Goal: Information Seeking & Learning: Learn about a topic

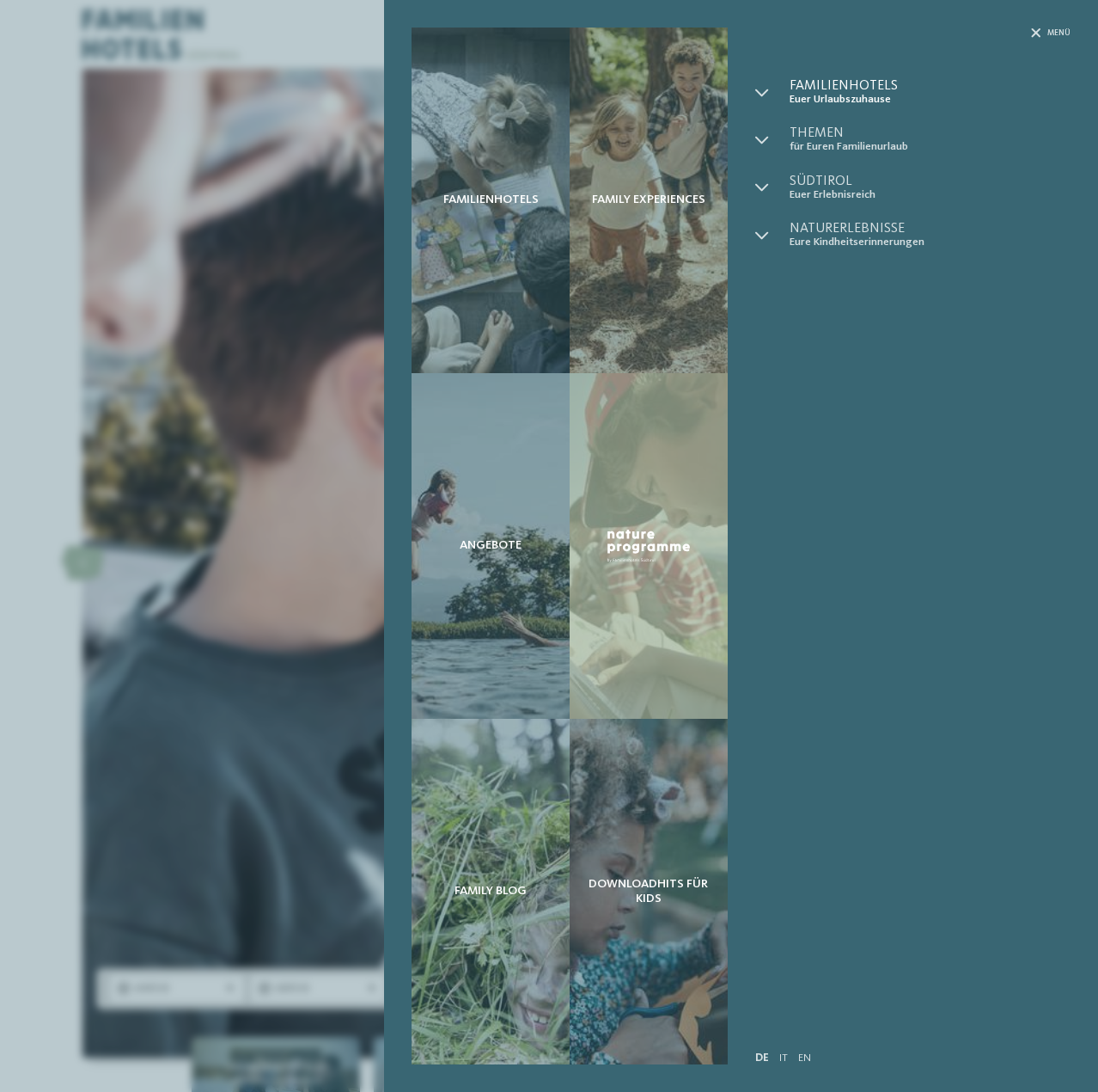
click at [848, 93] on span "Euer Urlaubszuhause" at bounding box center [930, 99] width 281 height 13
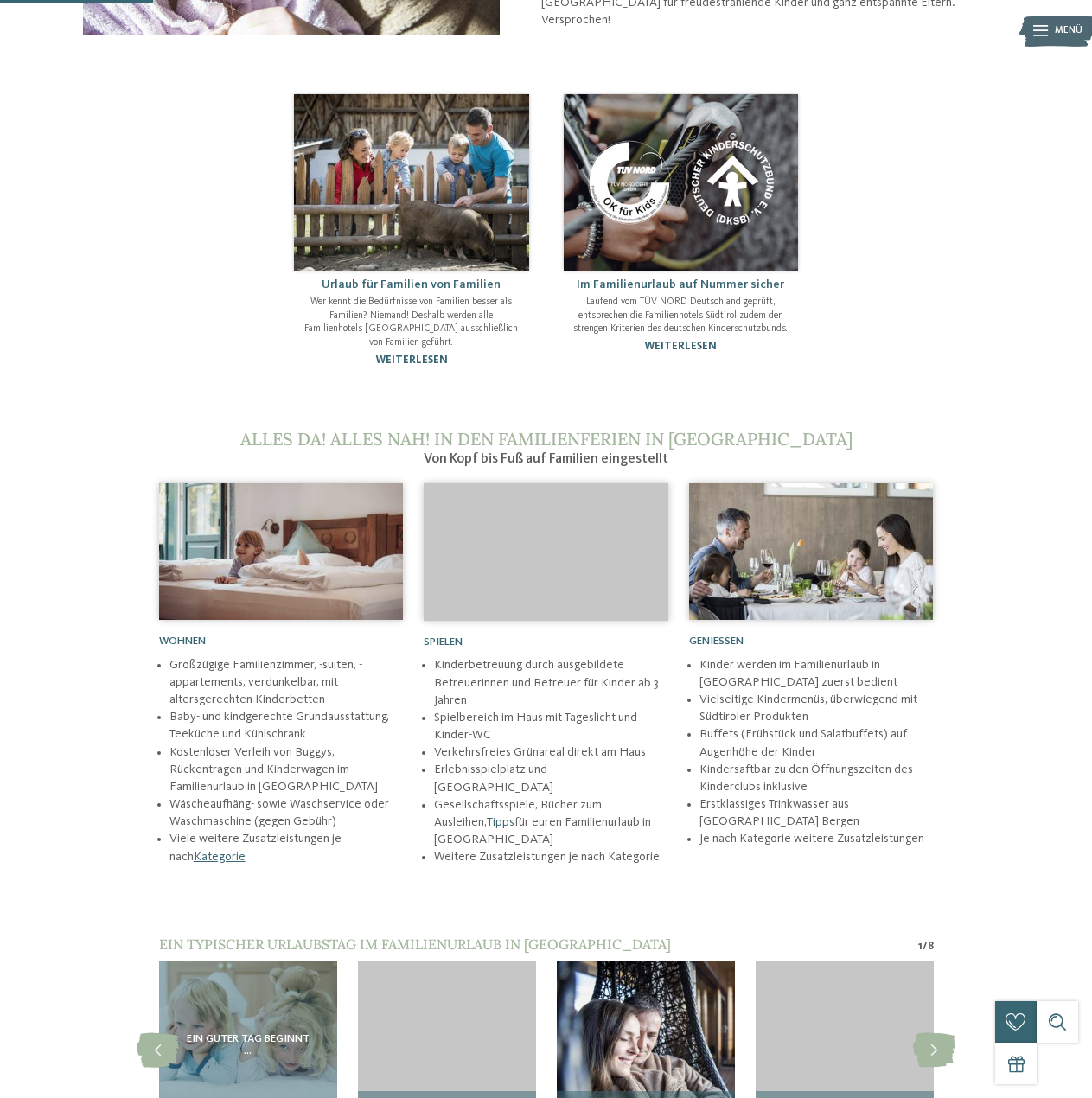
scroll to position [547, 0]
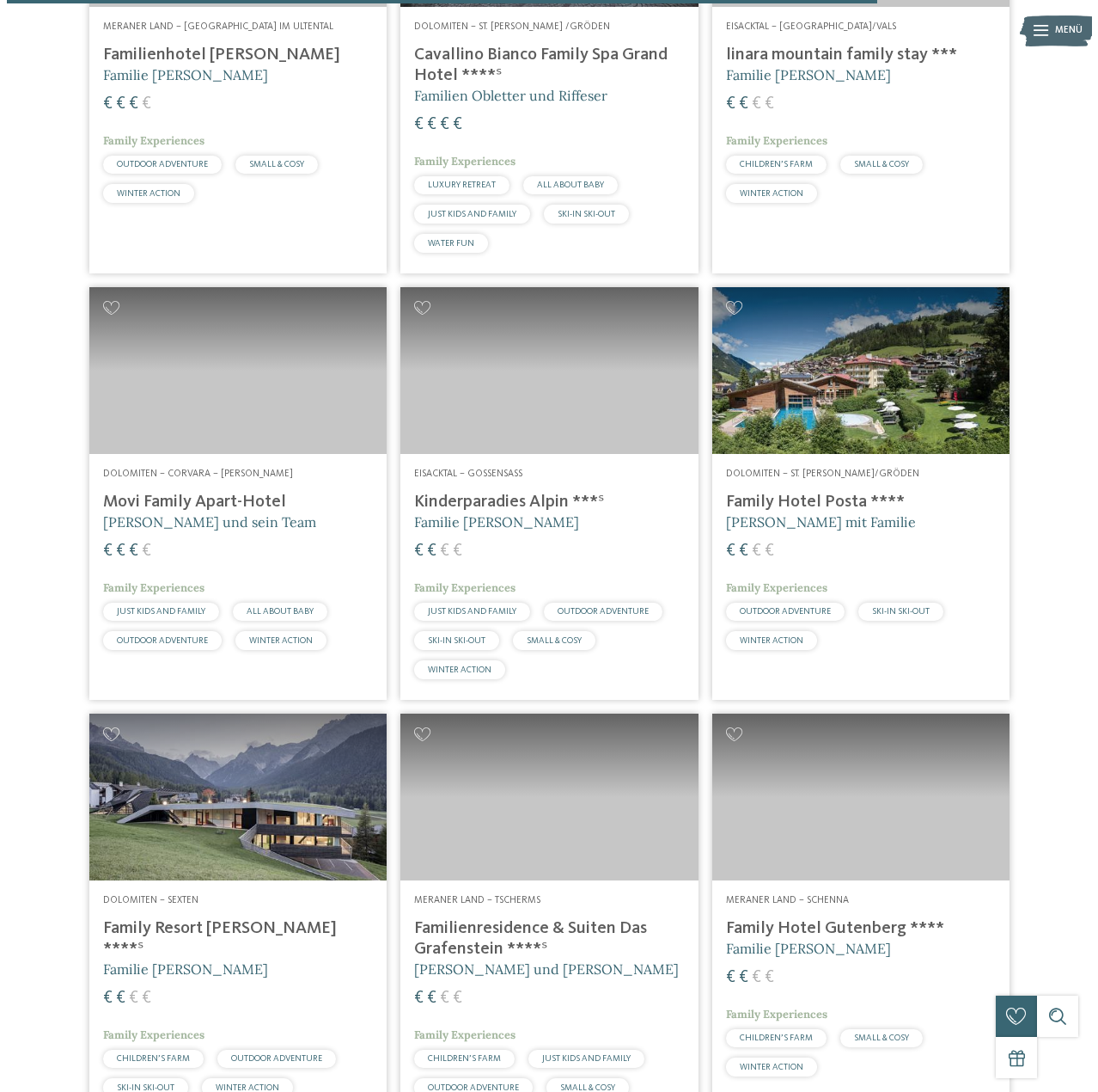
scroll to position [3266, 0]
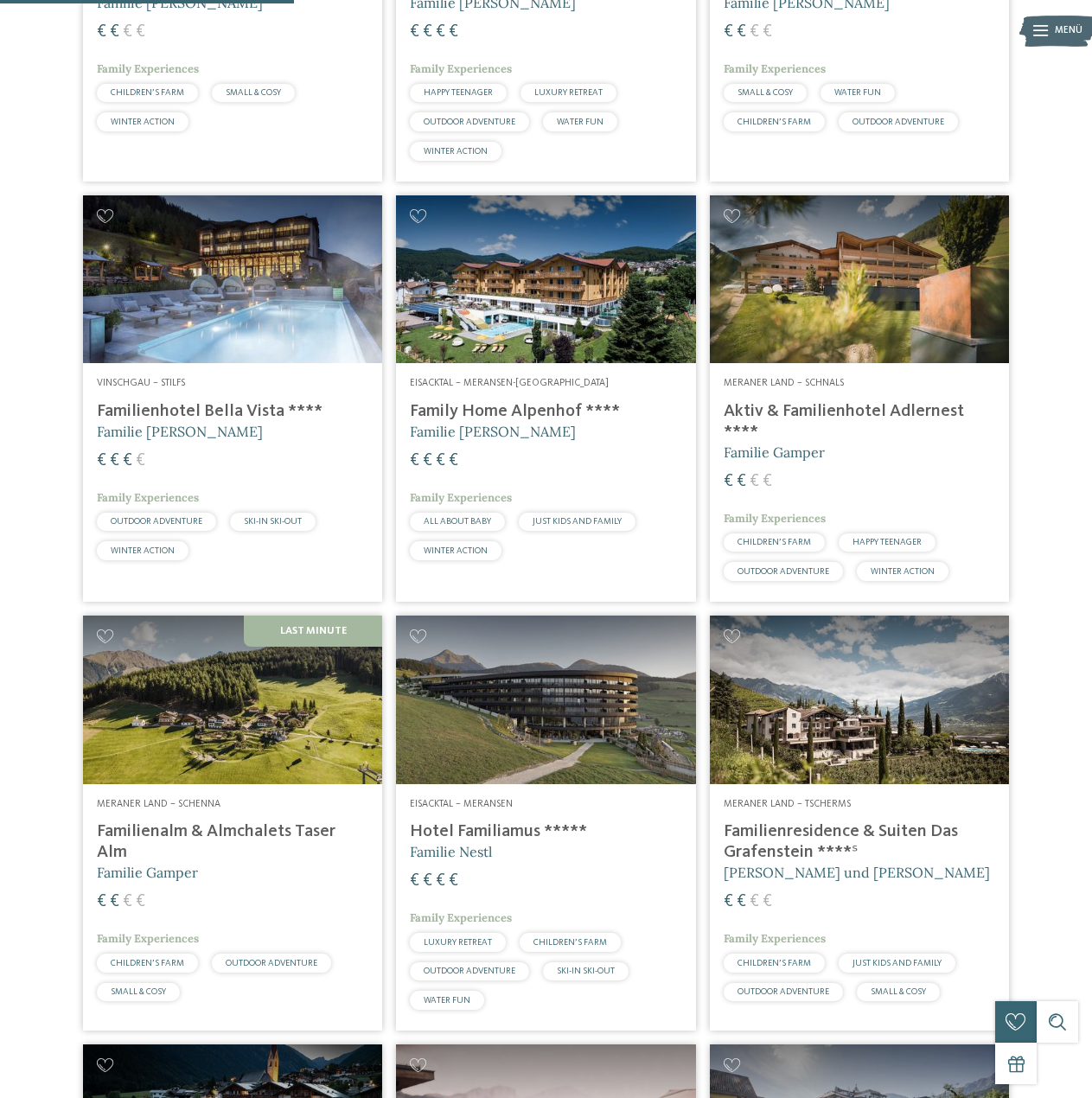
scroll to position [1642, 0]
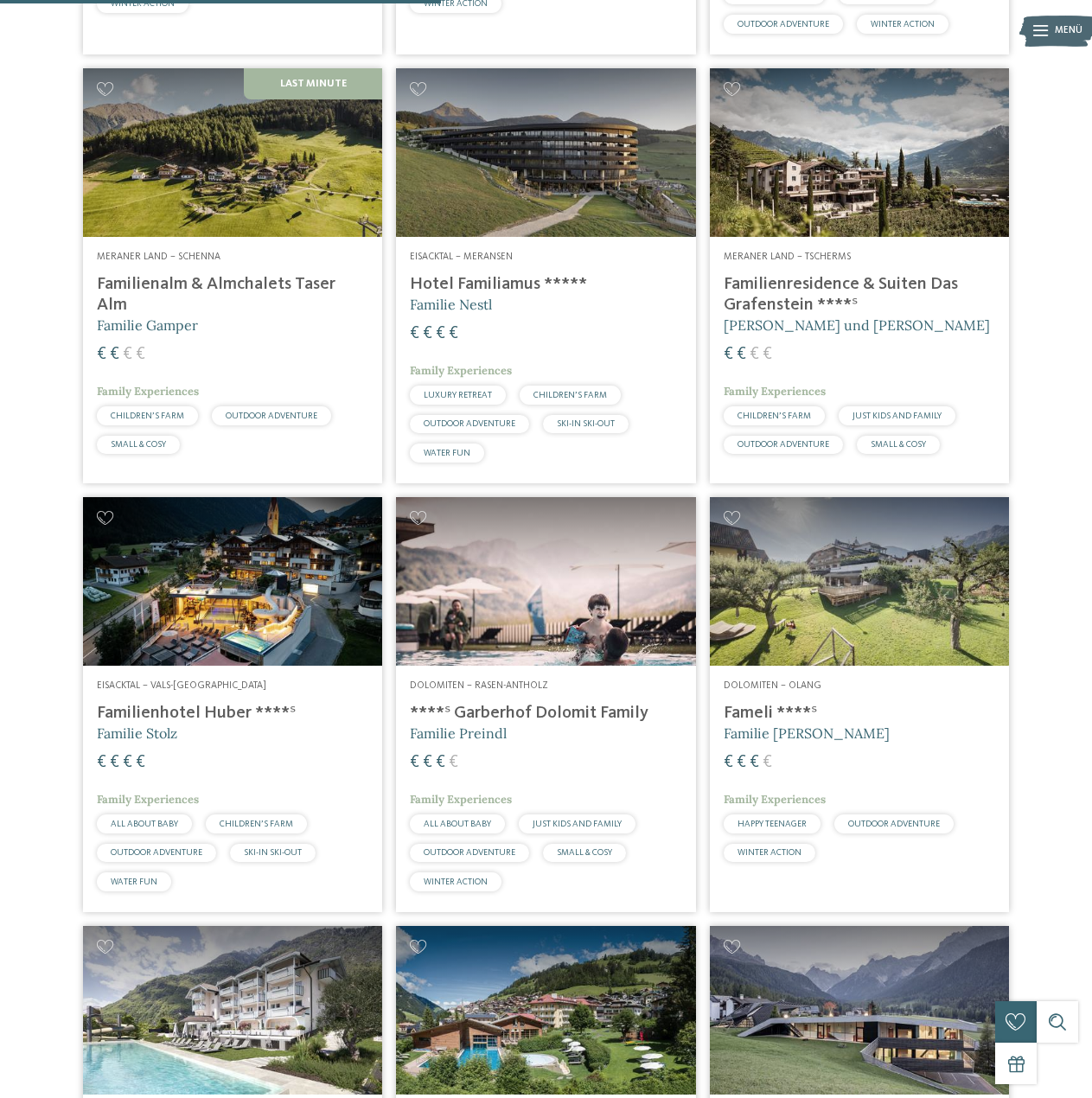
click at [839, 194] on img at bounding box center [859, 153] width 299 height 169
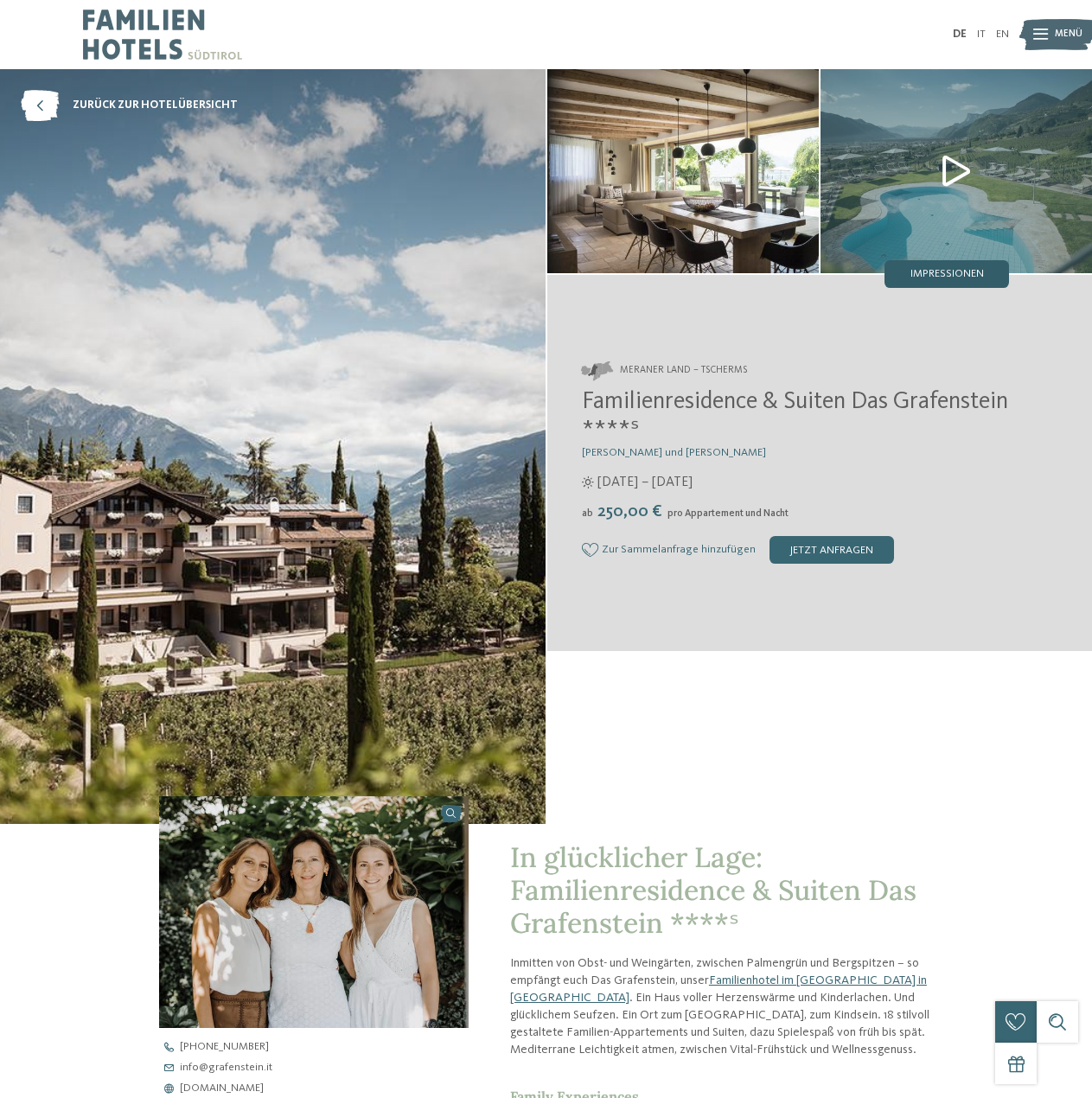
click at [933, 276] on span "Impressionen" at bounding box center [946, 274] width 74 height 12
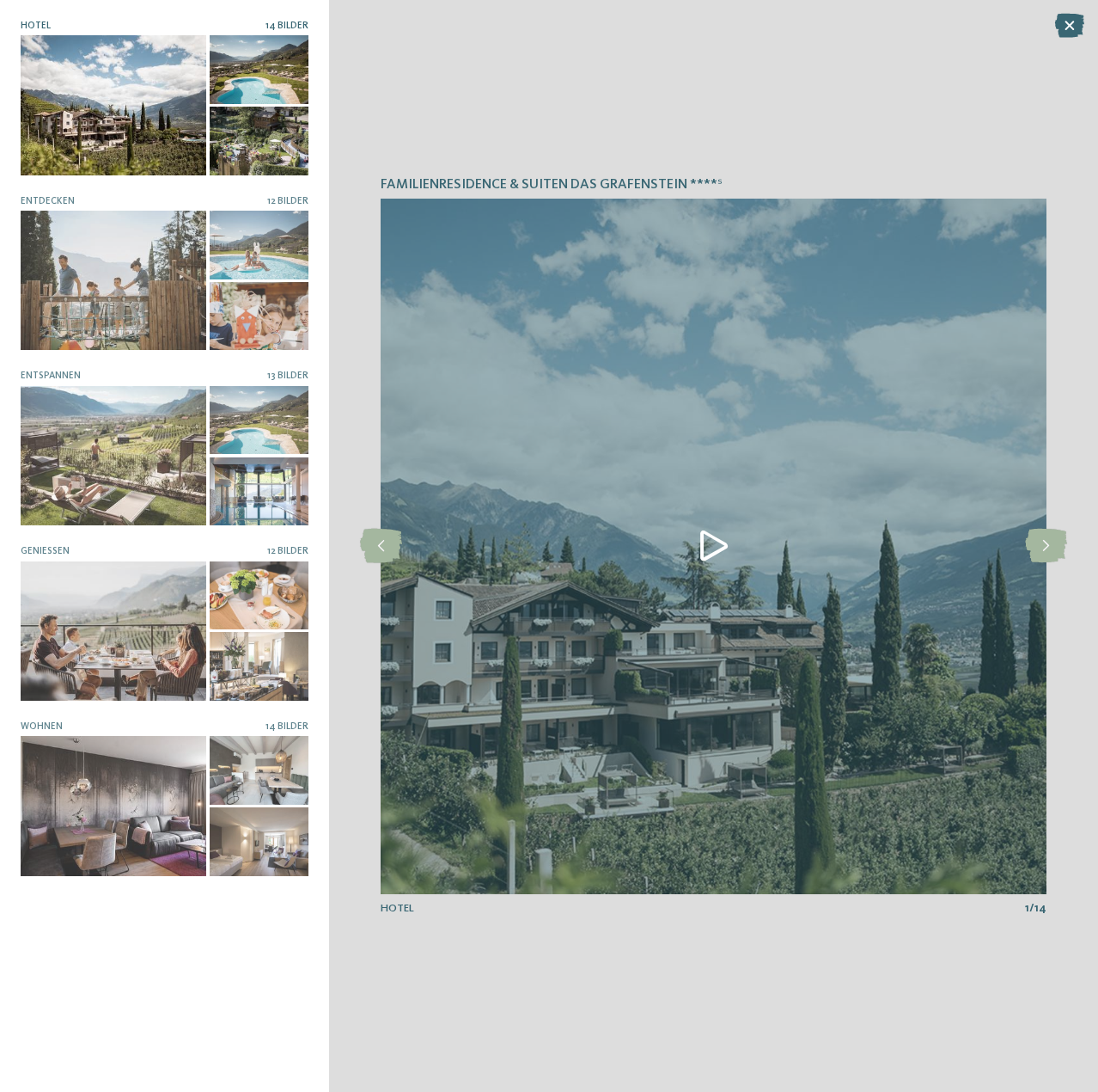
click at [197, 126] on div at bounding box center [113, 105] width 186 height 140
click at [1049, 545] on icon at bounding box center [1047, 545] width 42 height 34
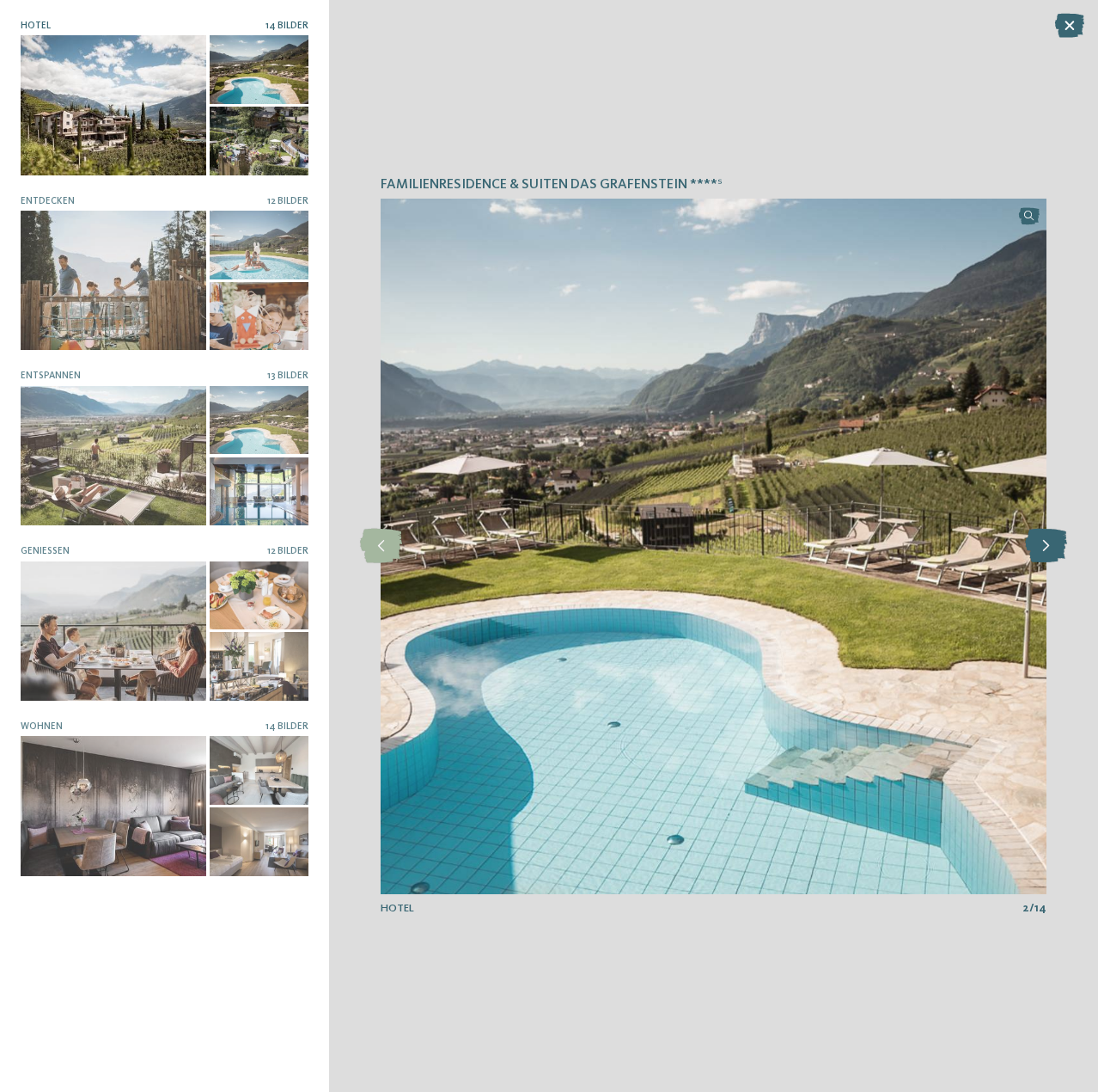
click at [1049, 545] on icon at bounding box center [1047, 545] width 42 height 34
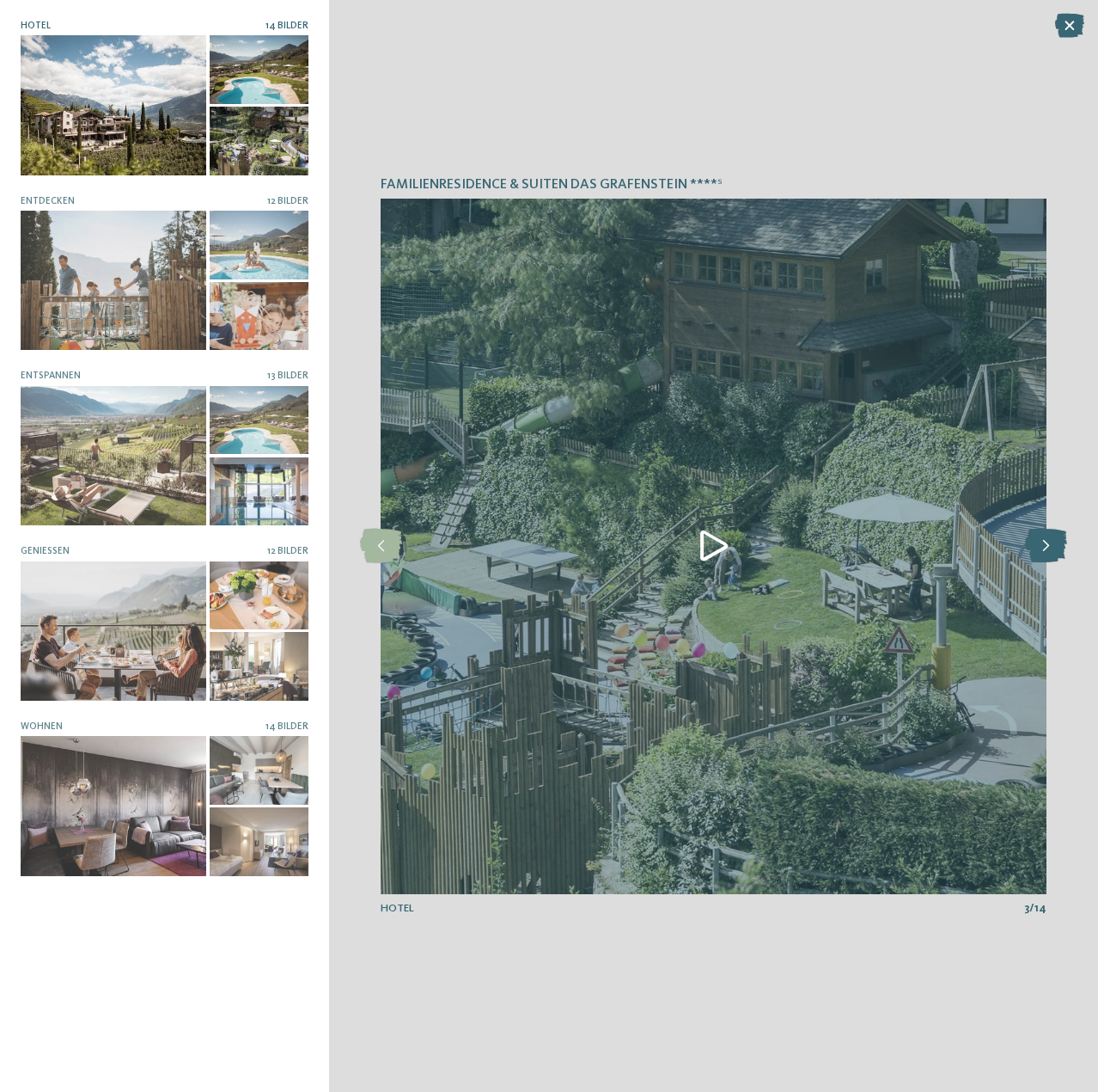
click at [1052, 544] on icon at bounding box center [1047, 545] width 42 height 34
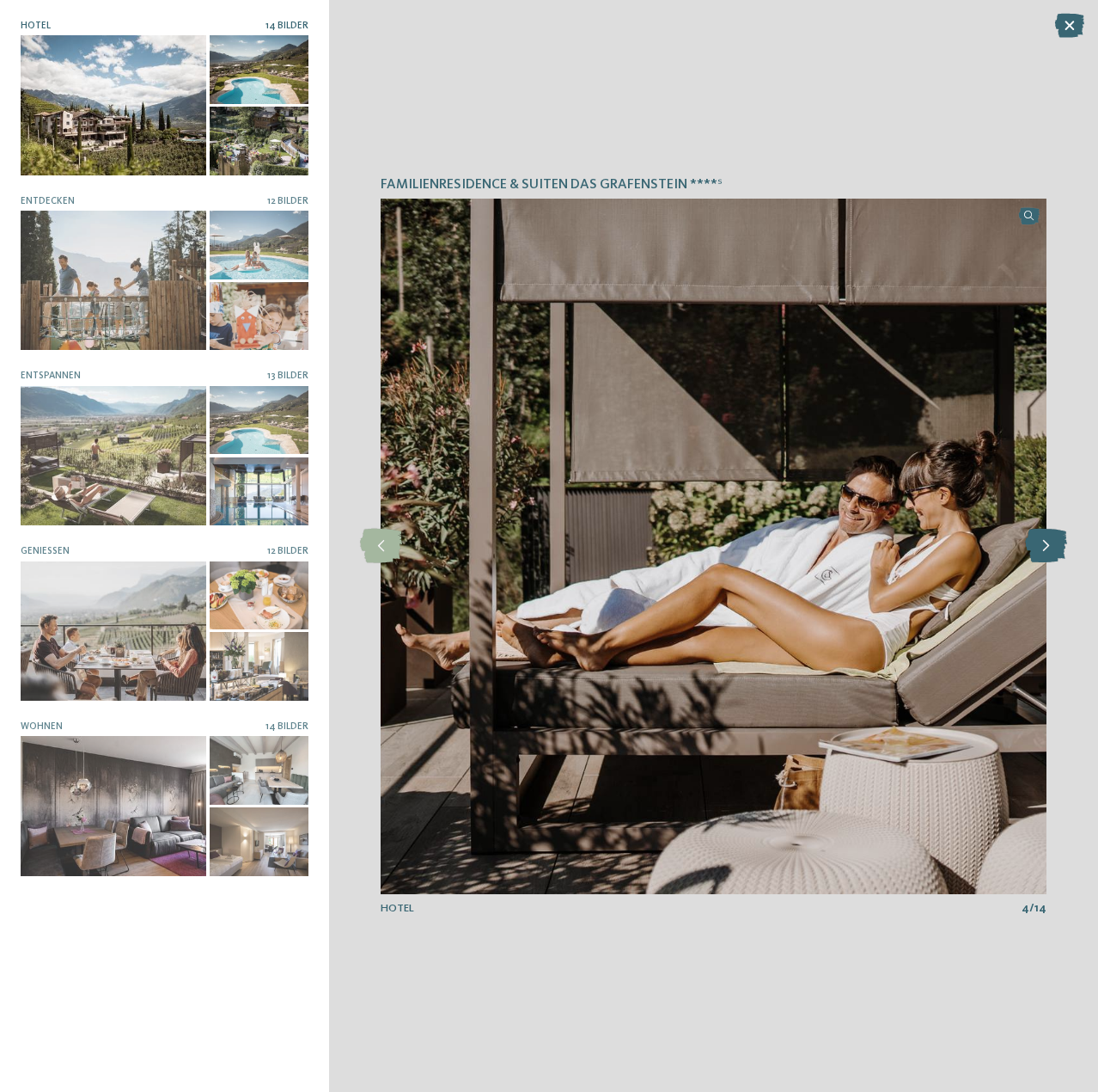
click at [1052, 544] on icon at bounding box center [1047, 545] width 42 height 34
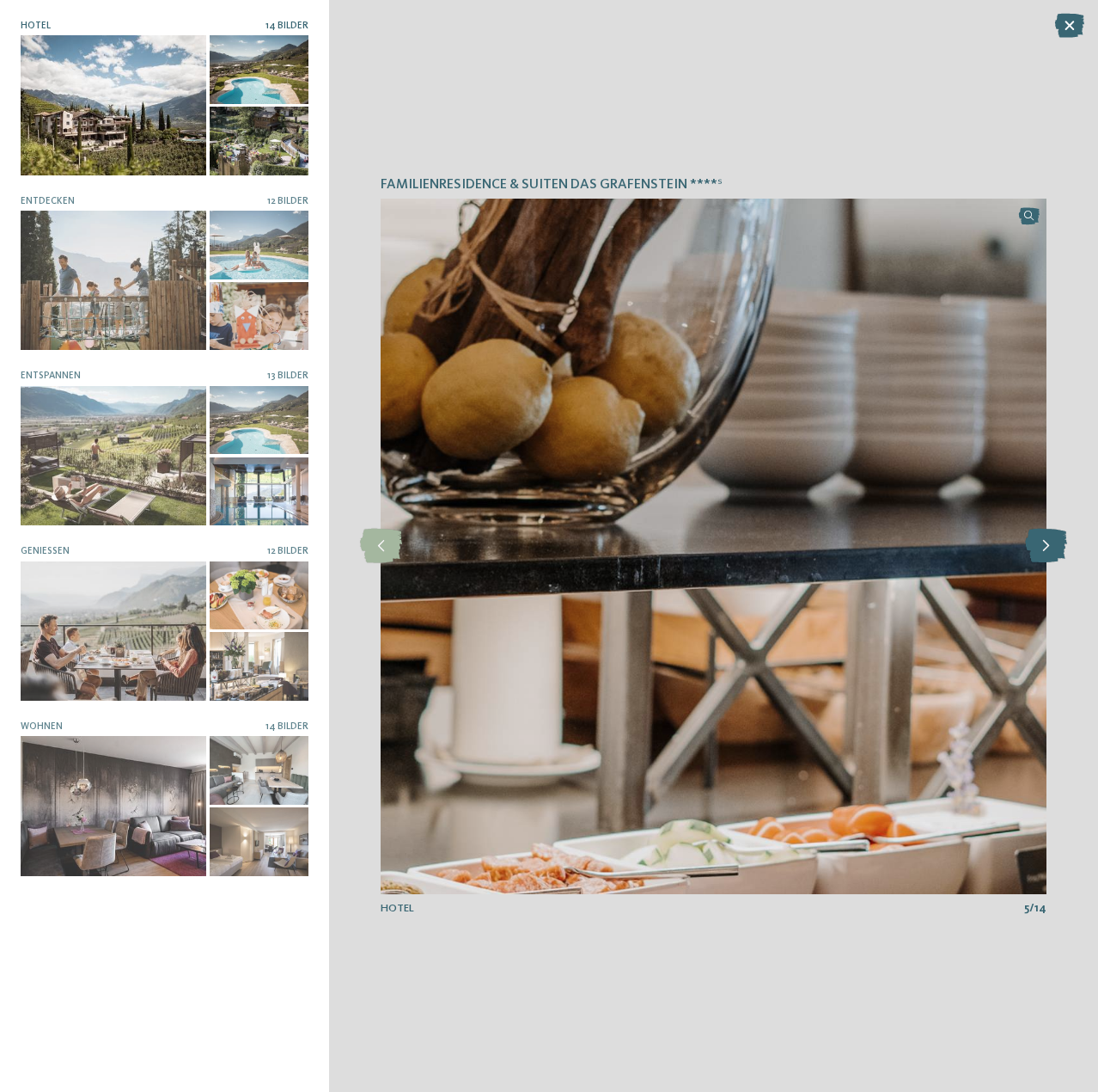
click at [1052, 544] on icon at bounding box center [1047, 545] width 42 height 34
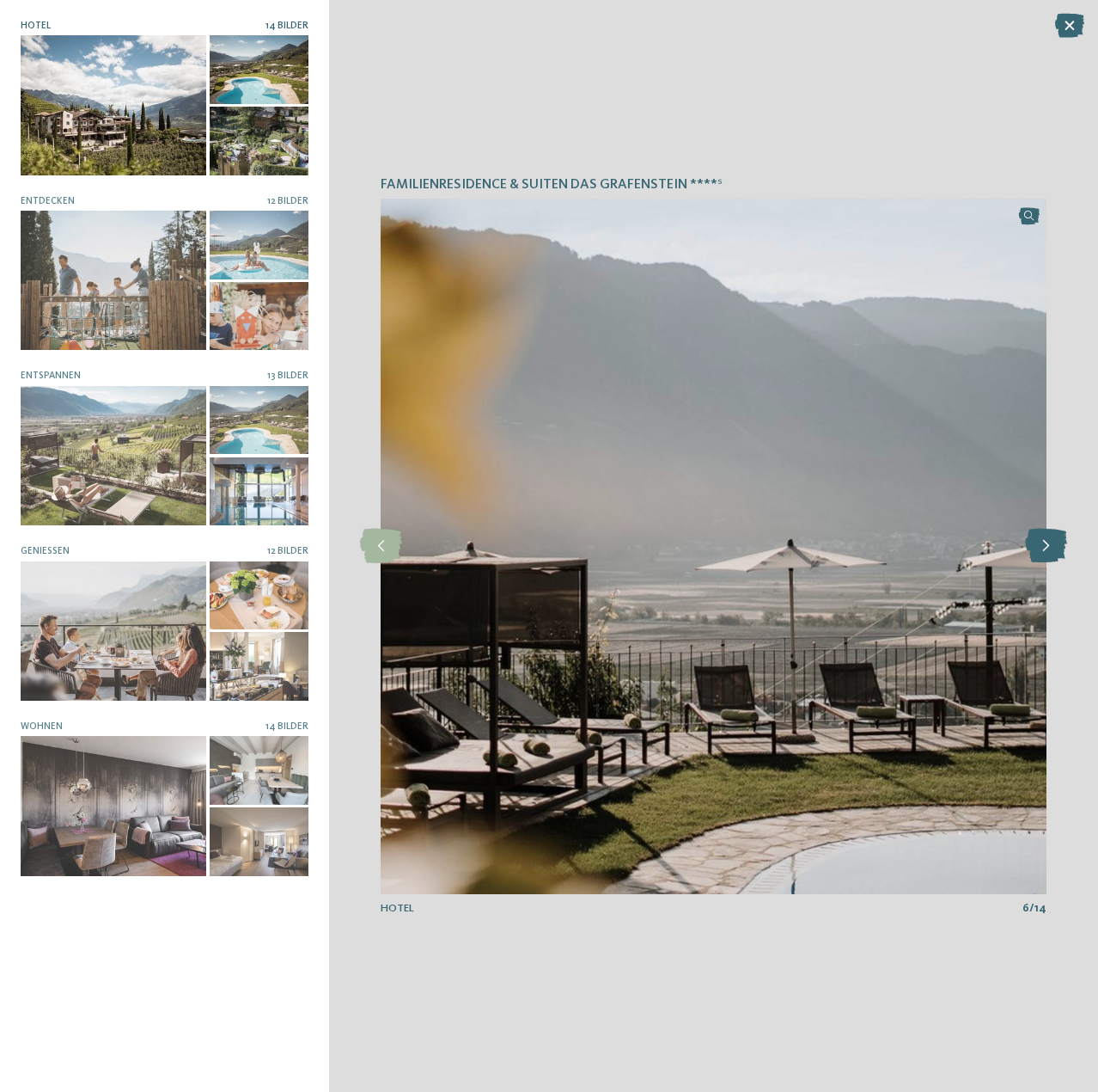
click at [1052, 544] on icon at bounding box center [1047, 545] width 42 height 34
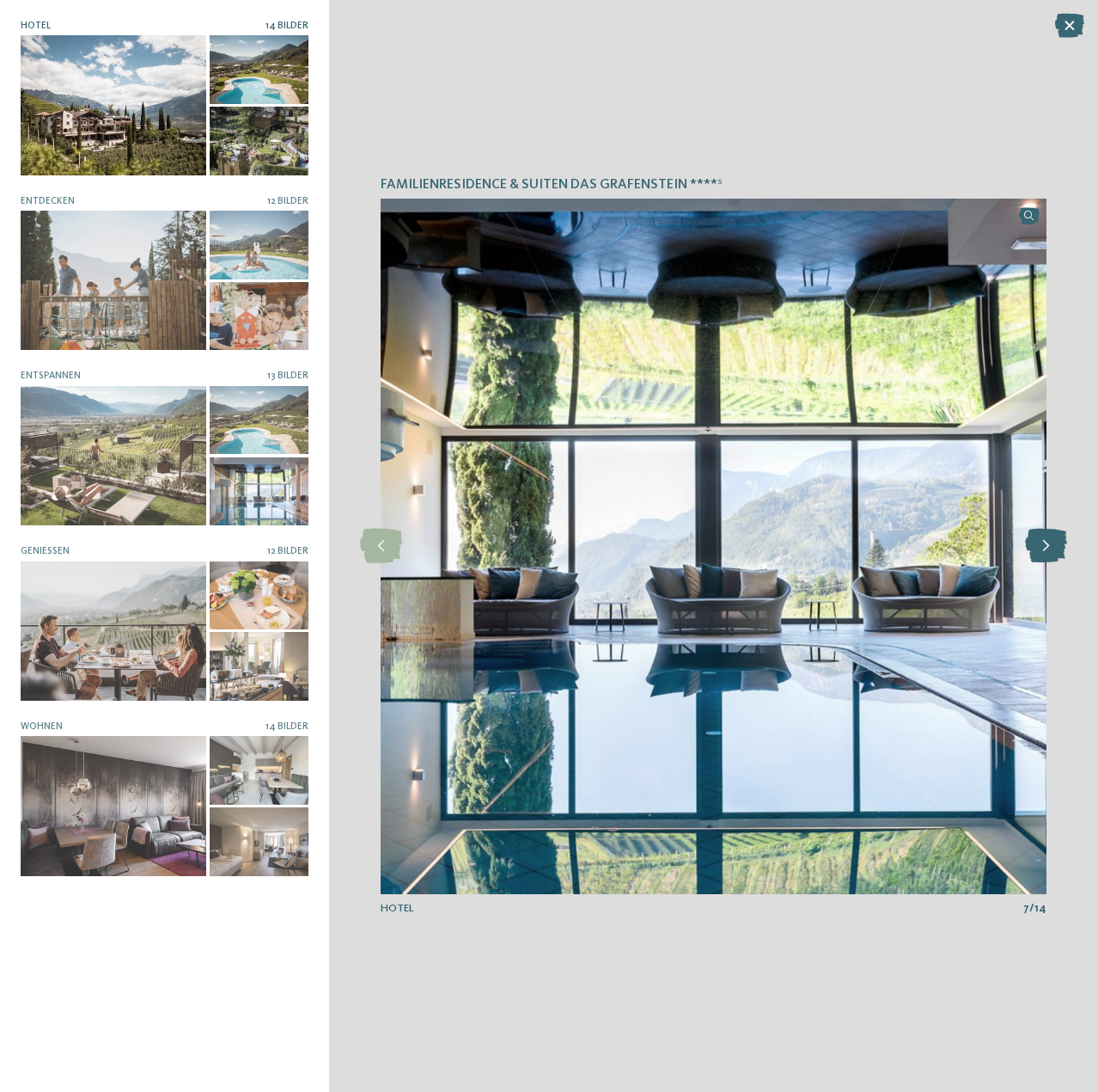
click at [1052, 544] on icon at bounding box center [1047, 545] width 42 height 34
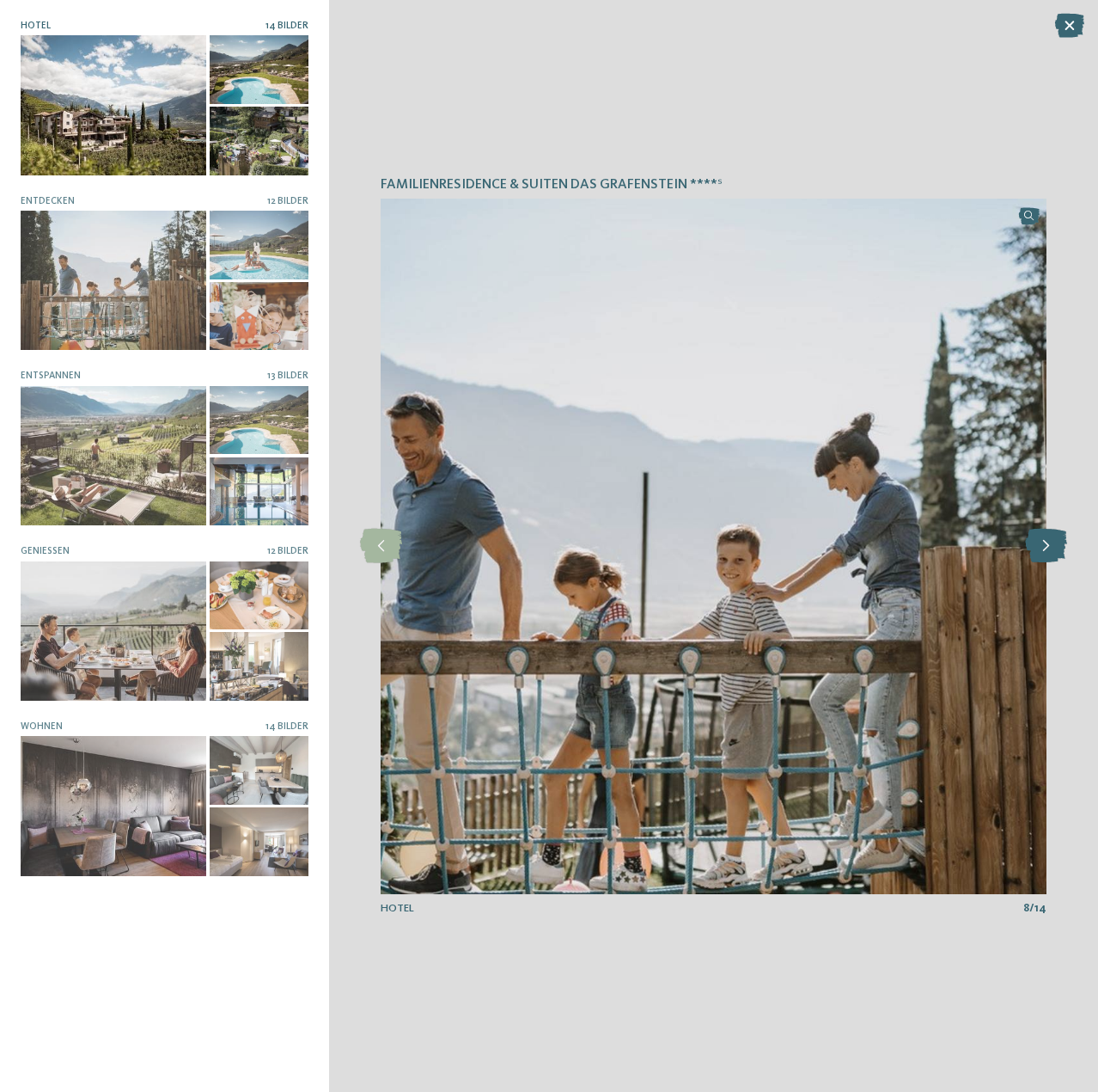
click at [1052, 544] on icon at bounding box center [1047, 545] width 42 height 34
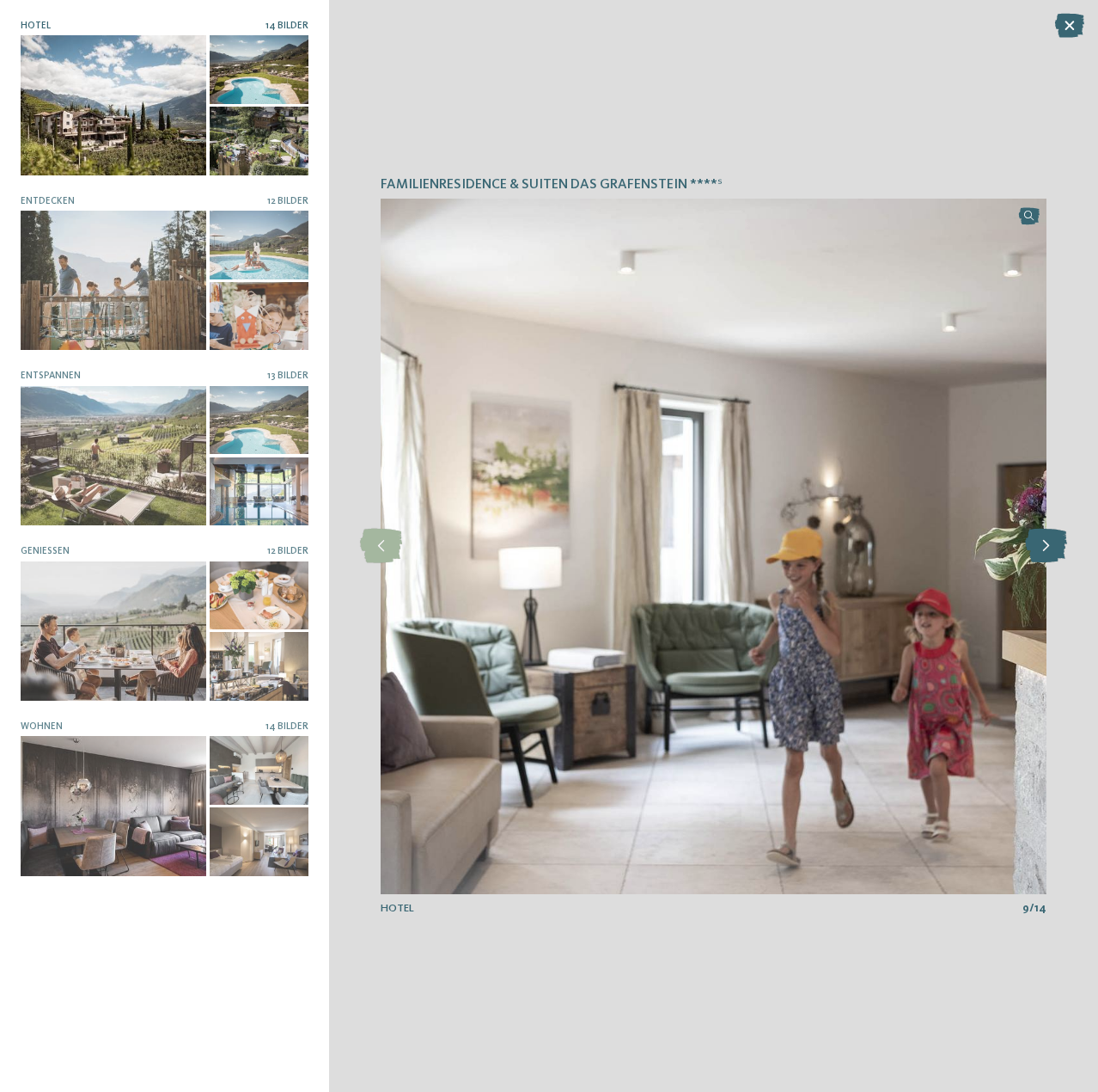
click at [1052, 544] on icon at bounding box center [1047, 545] width 42 height 34
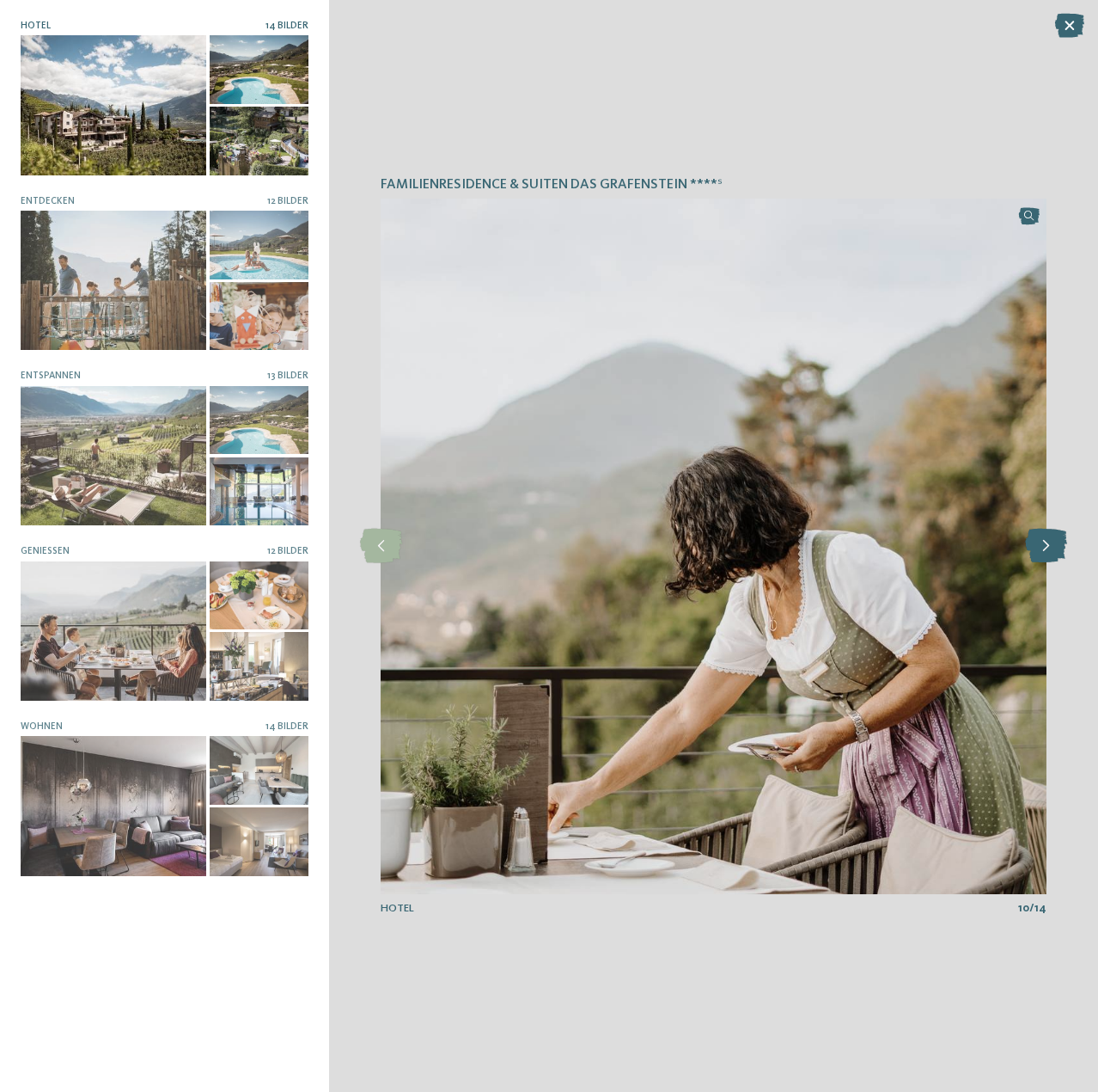
click at [1052, 544] on icon at bounding box center [1047, 545] width 42 height 34
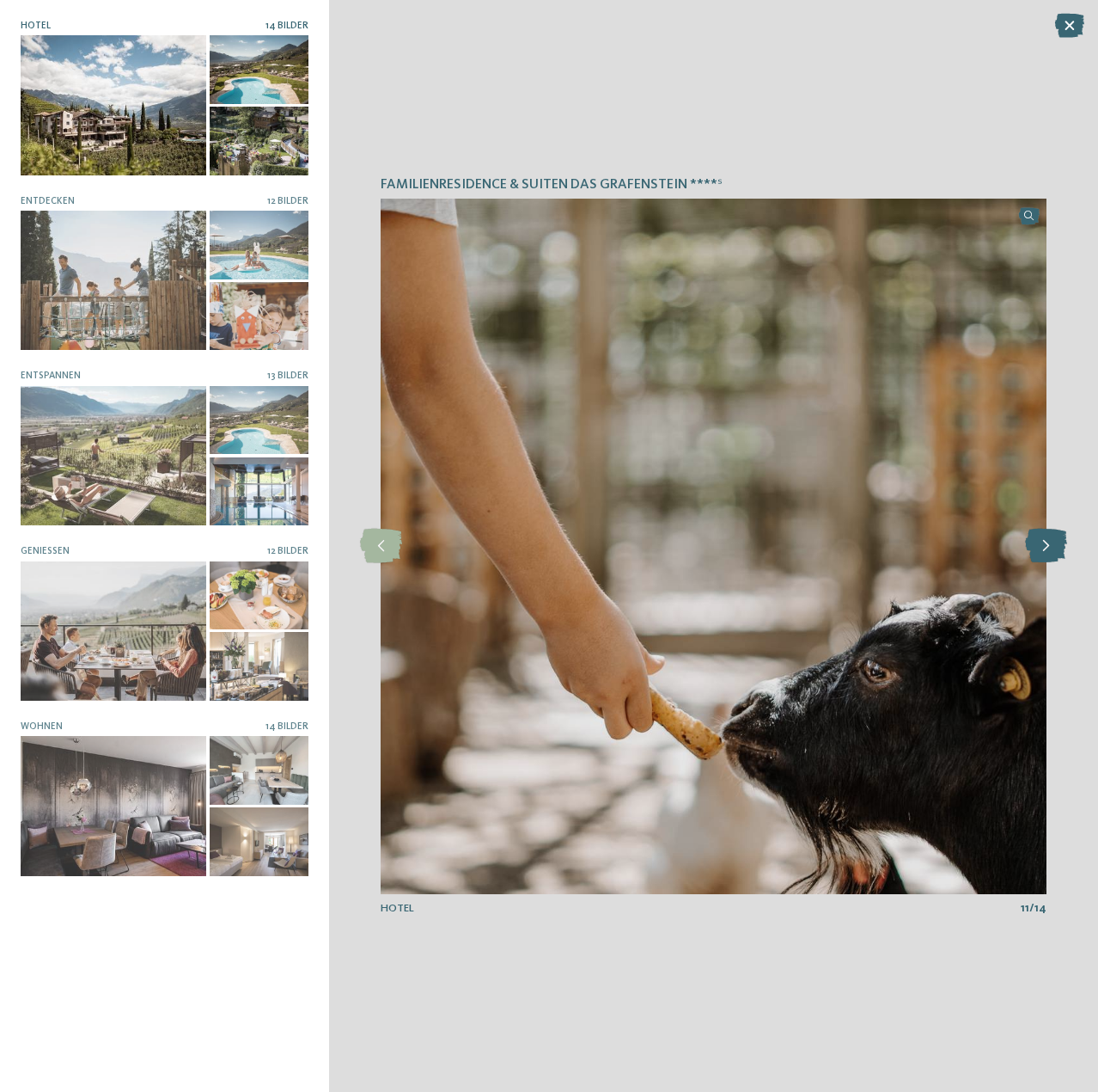
click at [1052, 544] on icon at bounding box center [1047, 545] width 42 height 34
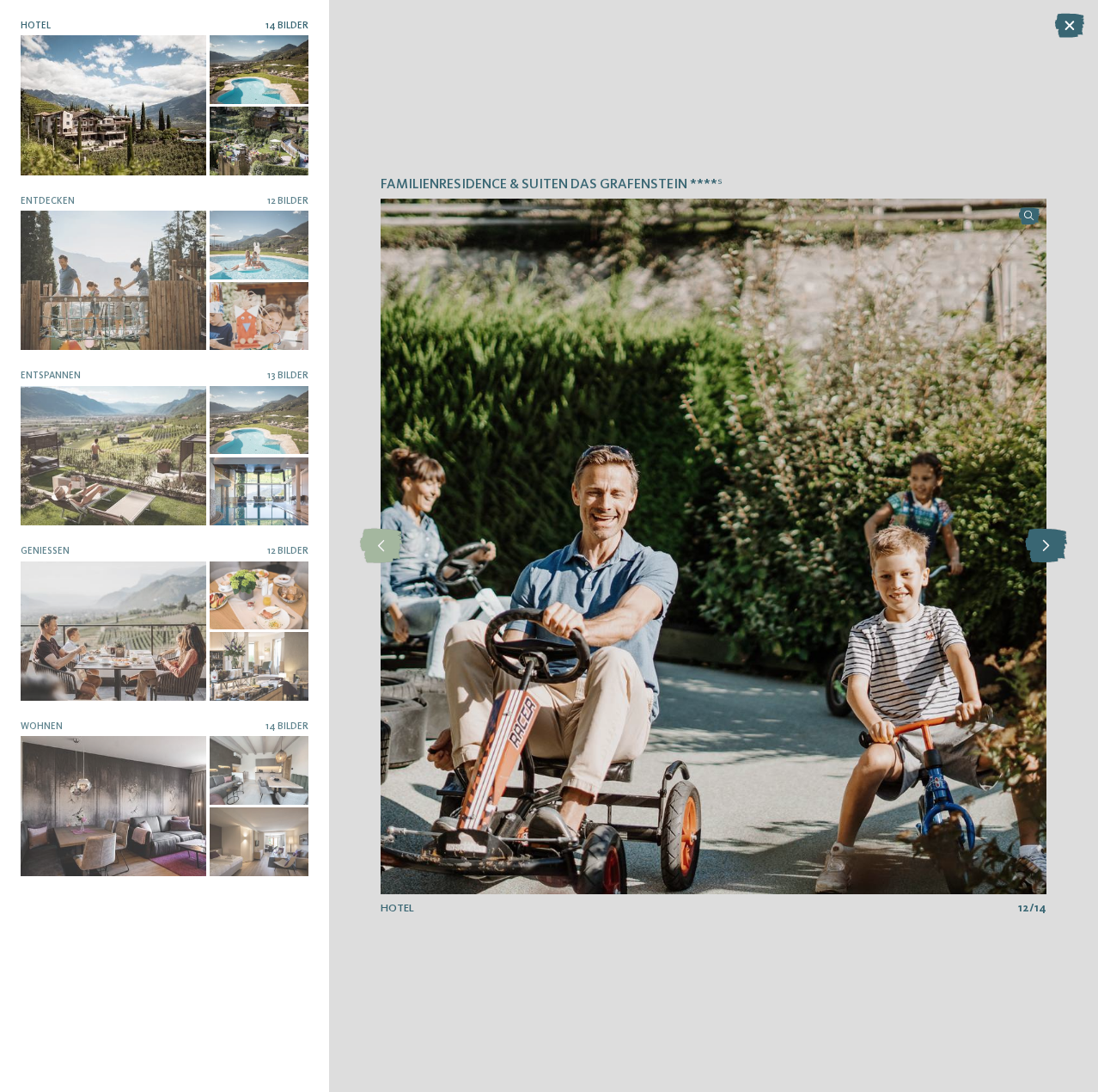
click at [1052, 544] on icon at bounding box center [1047, 545] width 42 height 34
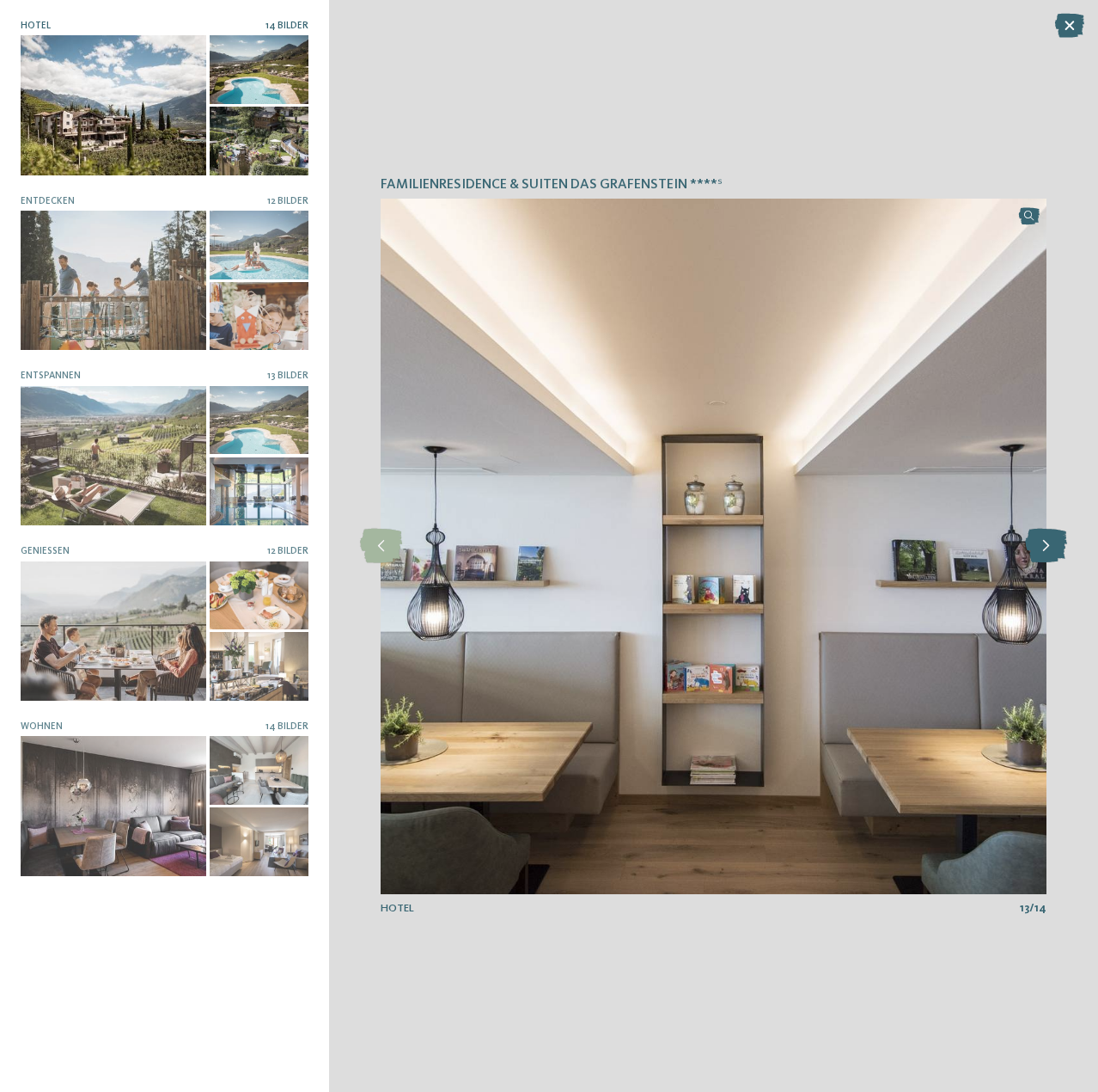
click at [1052, 544] on icon at bounding box center [1047, 545] width 42 height 34
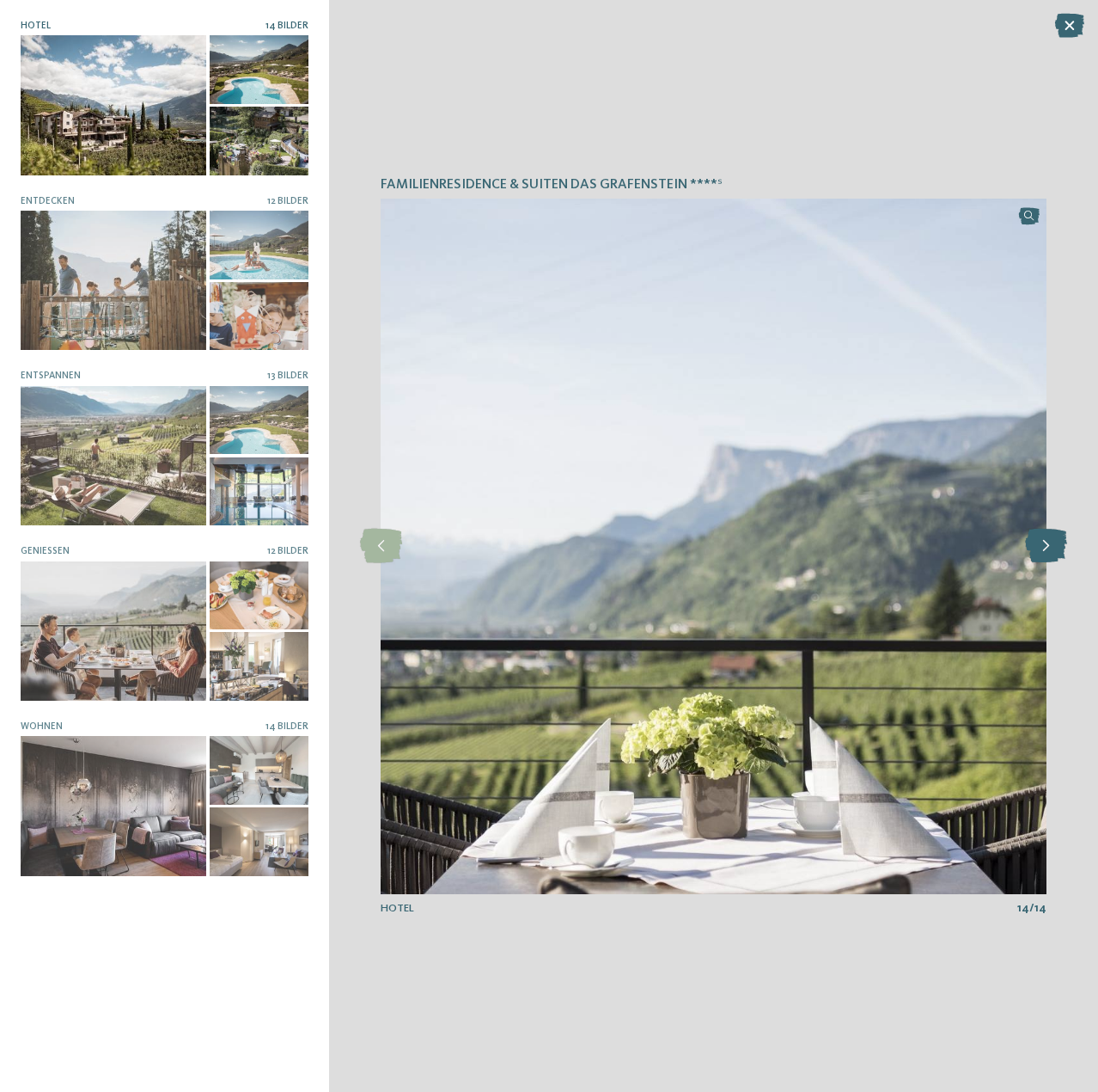
click at [1052, 544] on icon at bounding box center [1047, 545] width 42 height 34
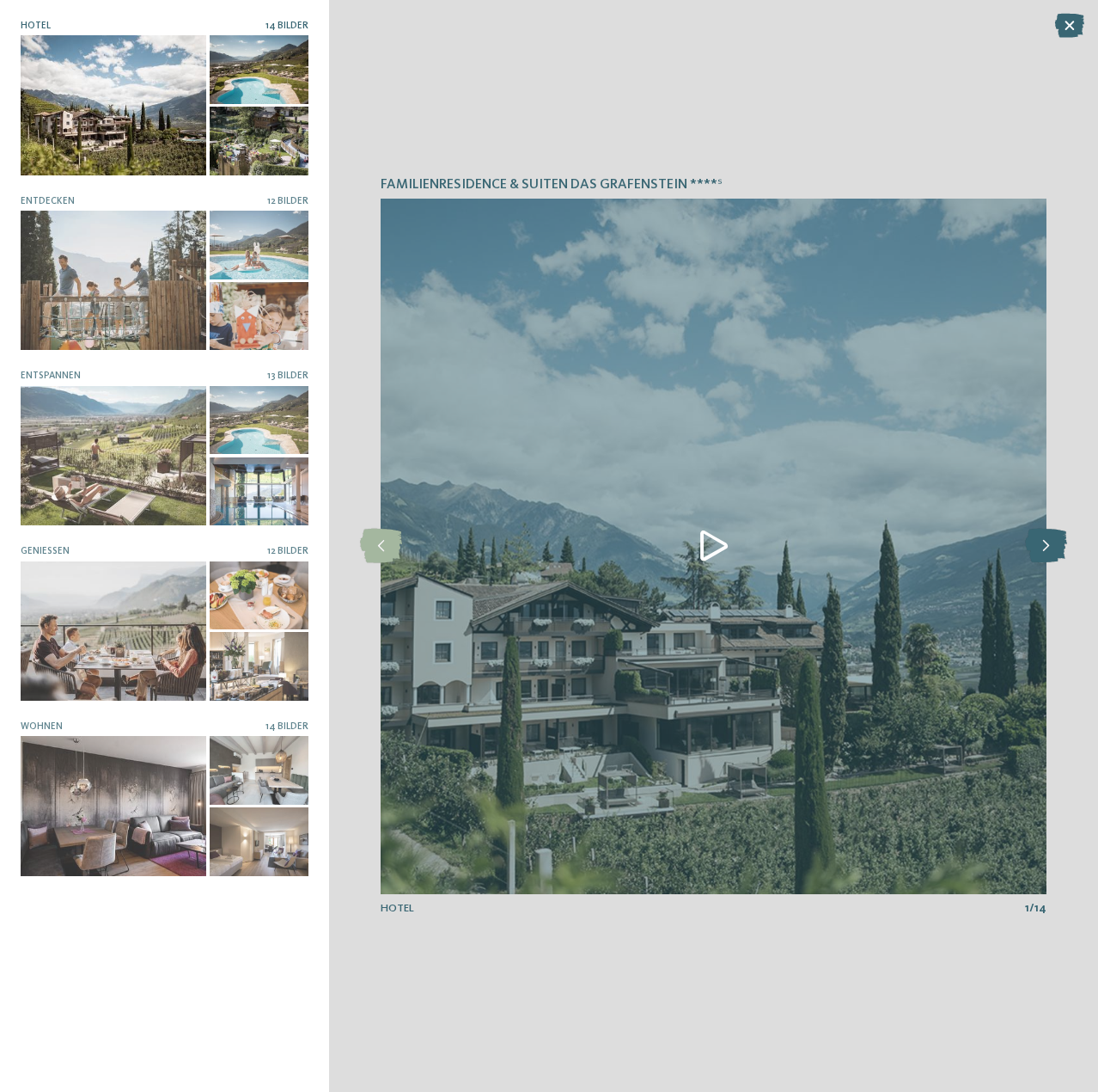
click at [1052, 544] on icon at bounding box center [1047, 545] width 42 height 34
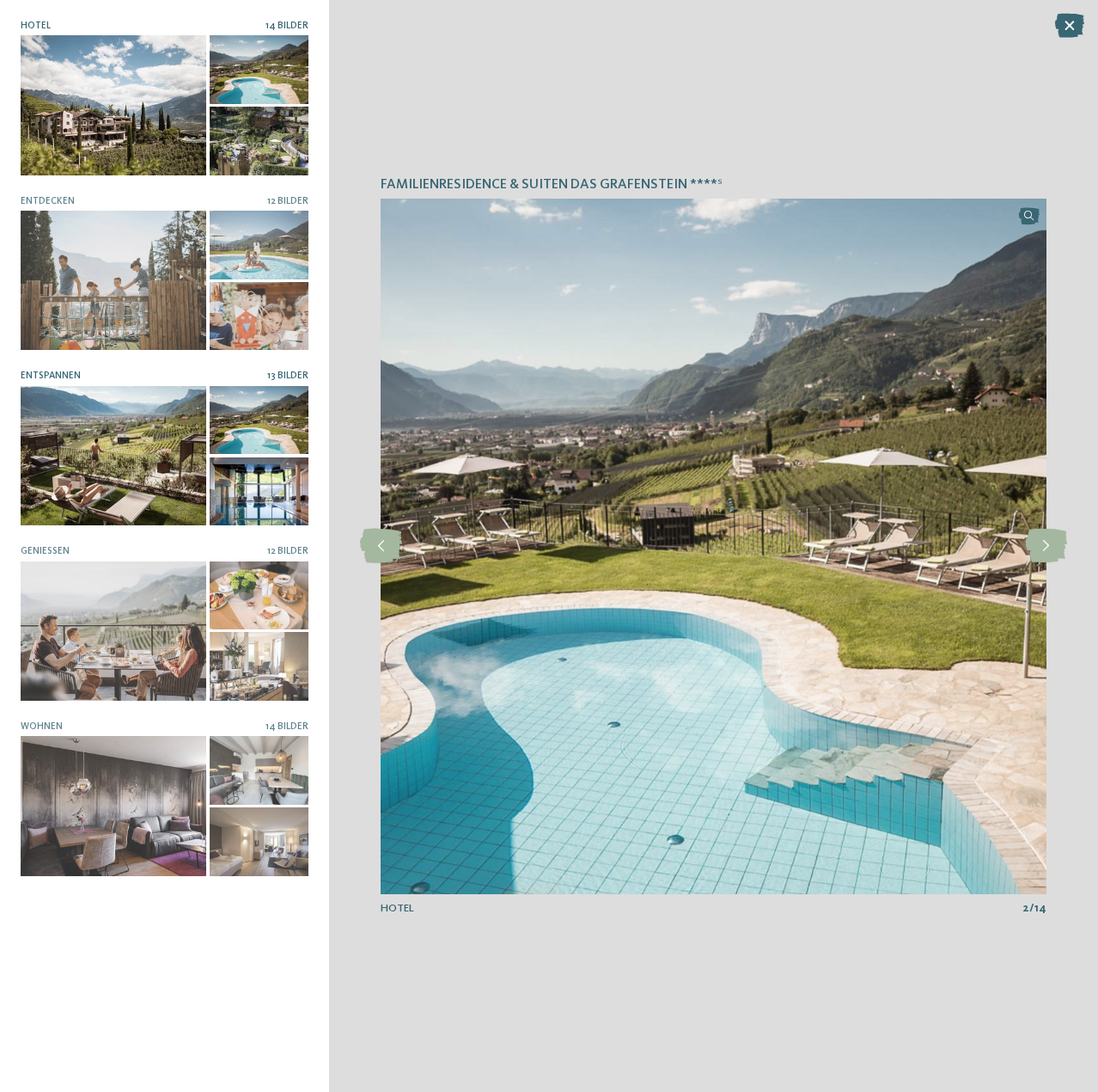
click at [71, 462] on div at bounding box center [113, 456] width 186 height 140
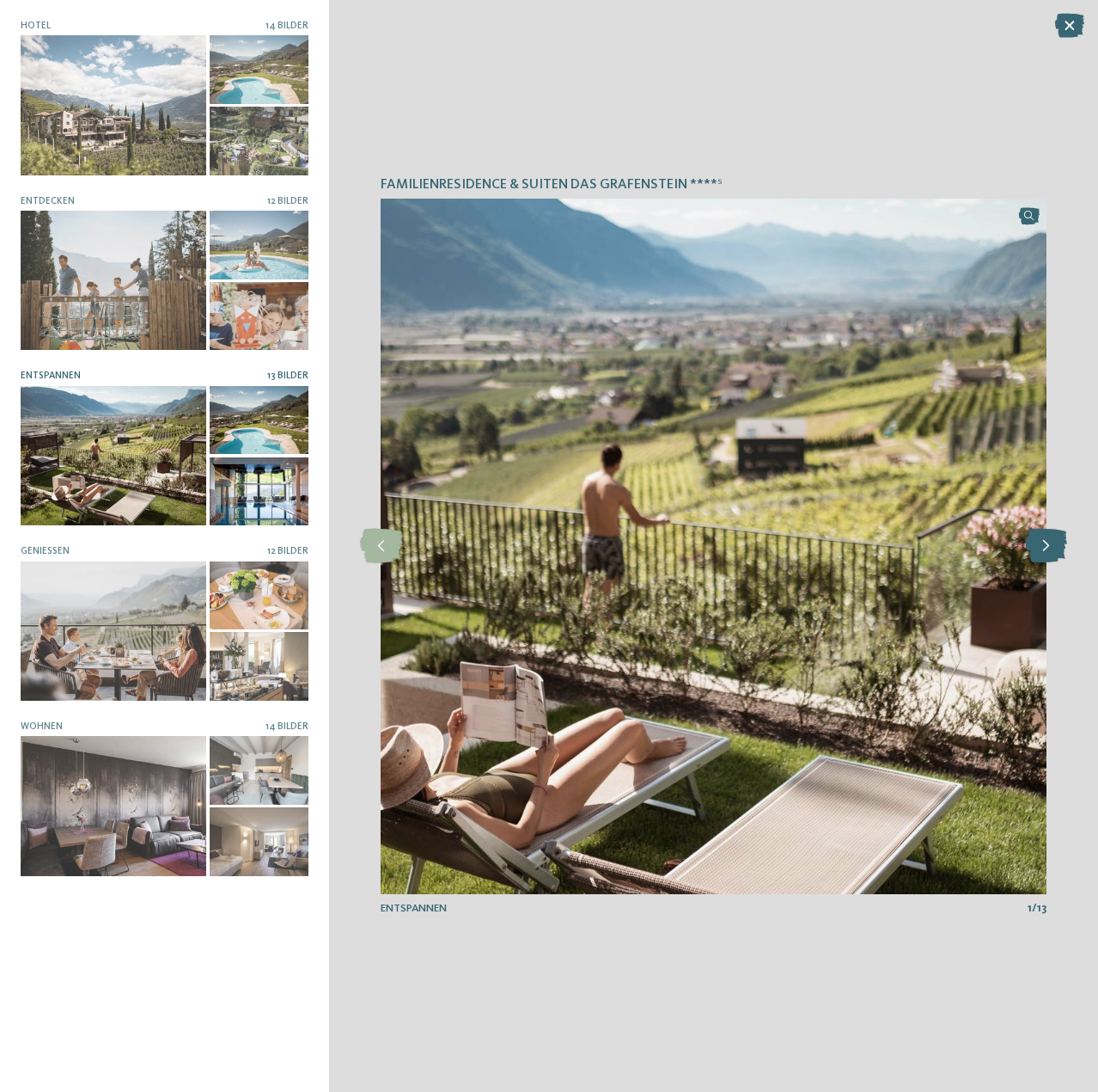
click at [1061, 550] on icon at bounding box center [1047, 545] width 42 height 34
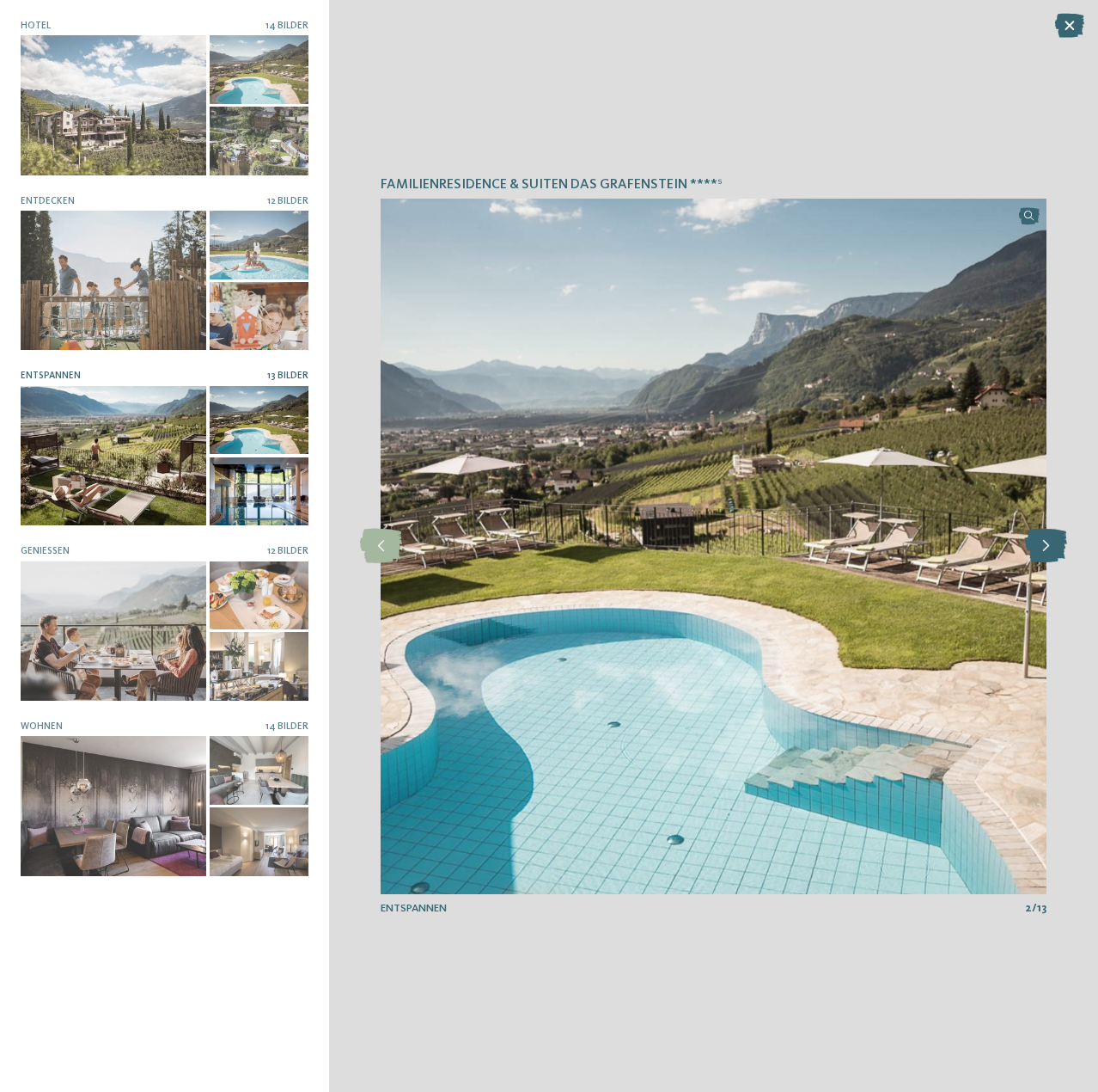
click at [1061, 550] on icon at bounding box center [1047, 545] width 42 height 34
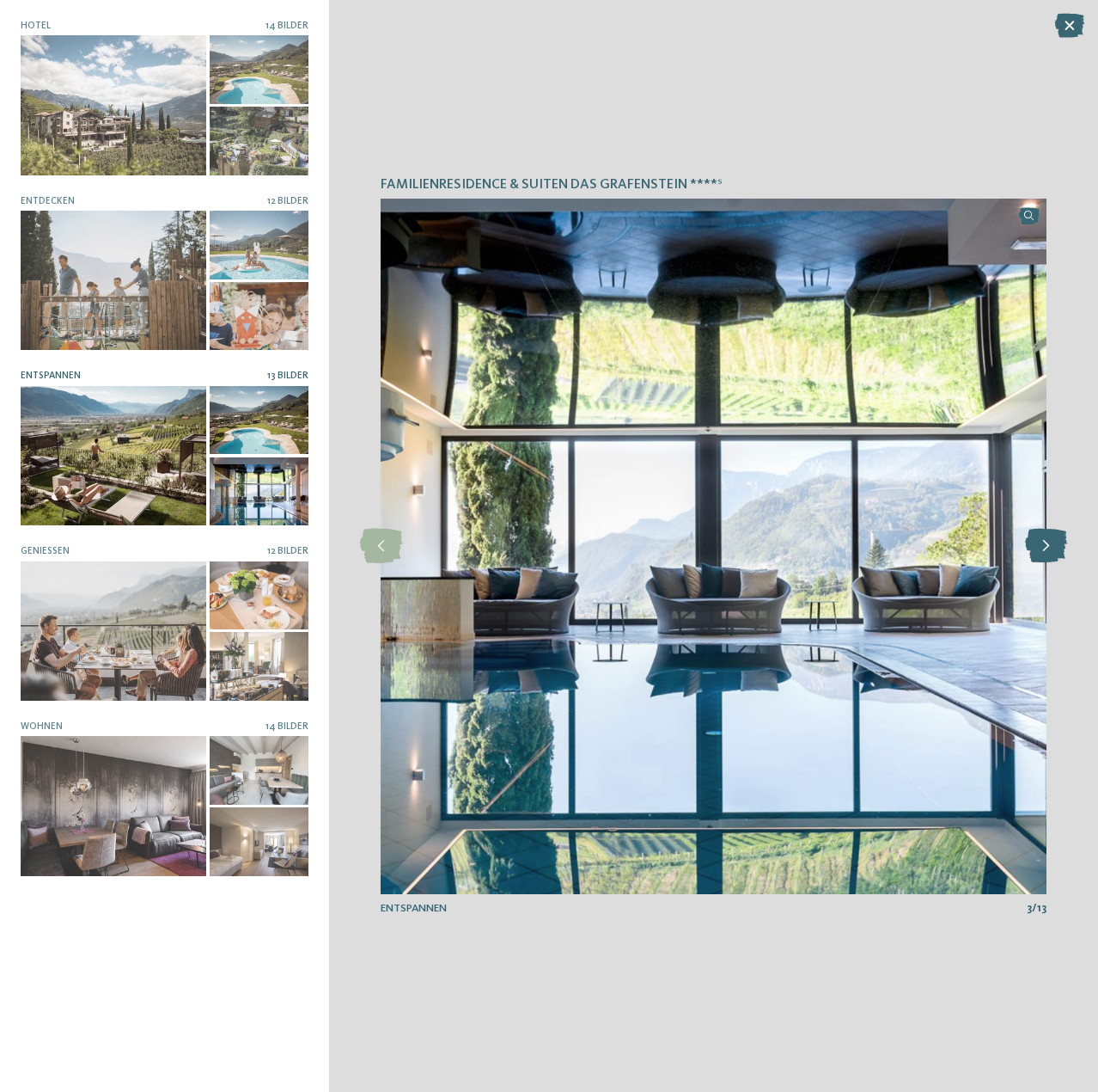
click at [1061, 550] on icon at bounding box center [1047, 545] width 42 height 34
